Goal: Check status: Check status

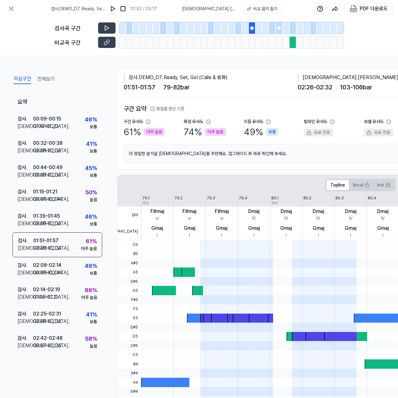
scroll to position [29, 0]
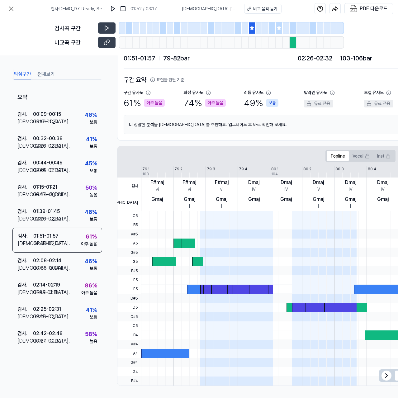
click at [139, 100] on div "61 % 아주 높음" at bounding box center [144, 103] width 41 height 14
click at [157, 102] on div "아주 높음" at bounding box center [154, 103] width 21 height 8
click at [144, 91] on div "구간 유사도" at bounding box center [137, 92] width 27 height 7
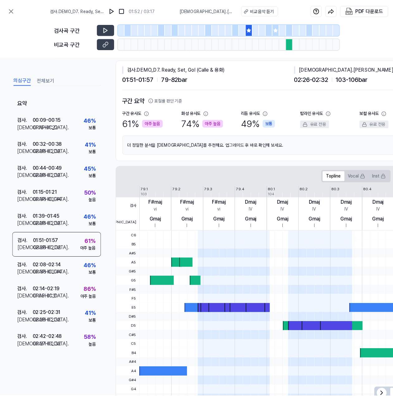
scroll to position [0, 0]
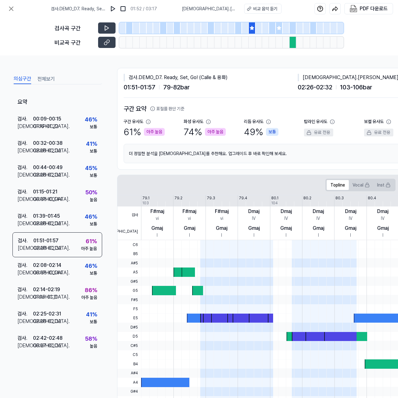
click at [293, 42] on div at bounding box center [293, 42] width 7 height 11
click at [110, 43] on button at bounding box center [106, 42] width 17 height 11
click at [343, 157] on div "더 정밀한 분석을 [DEMOGRAPHIC_DATA]를 추천해요. 업그레이드 후 바로 확인해 보세요. 업그레이드" at bounding box center [304, 153] width 361 height 19
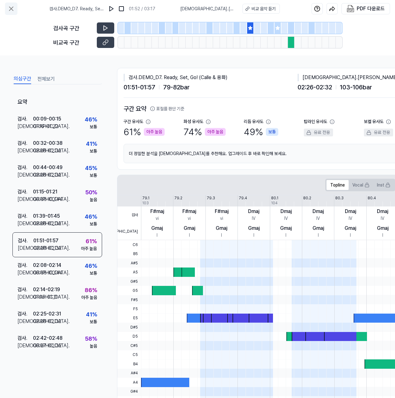
click at [9, 8] on icon at bounding box center [10, 8] width 7 height 7
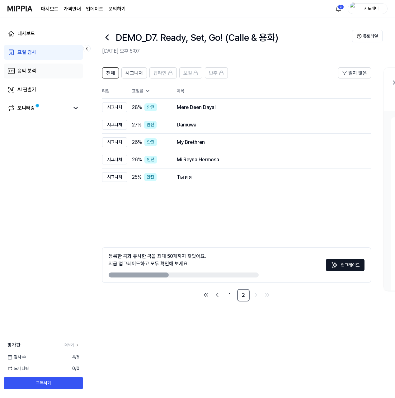
click at [33, 69] on div "음악 분석" at bounding box center [26, 70] width 19 height 7
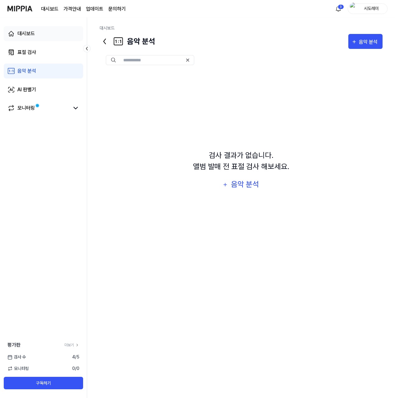
click at [37, 35] on link "대시보드" at bounding box center [43, 33] width 79 height 15
